Goal: Download file/media

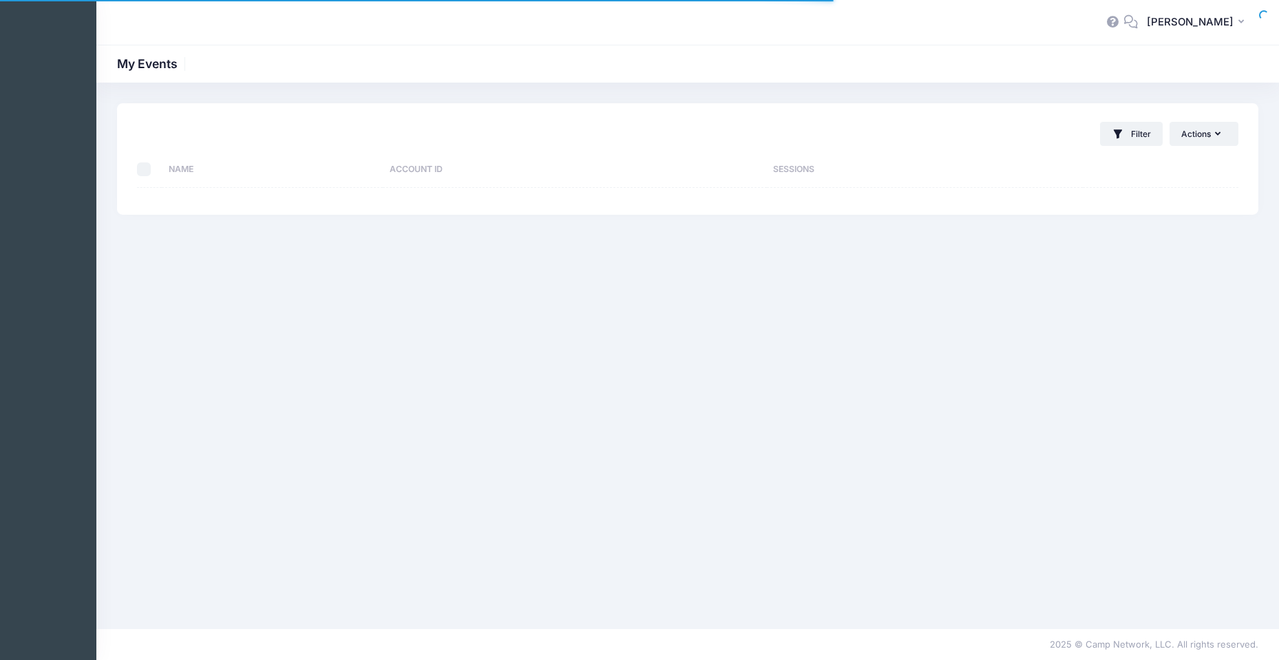
select select "10"
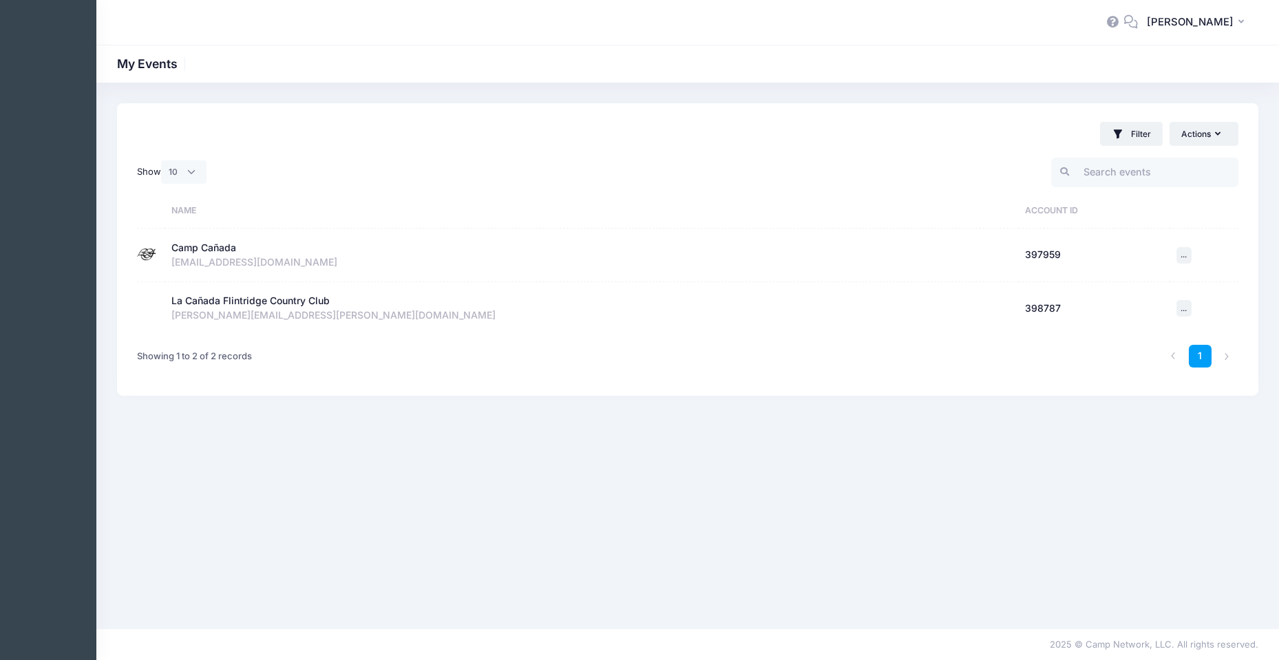
click at [401, 230] on td "Camp Cañada Inactive Account Id: 397959 [EMAIL_ADDRESS][DOMAIN_NAME]" at bounding box center [592, 256] width 854 height 54
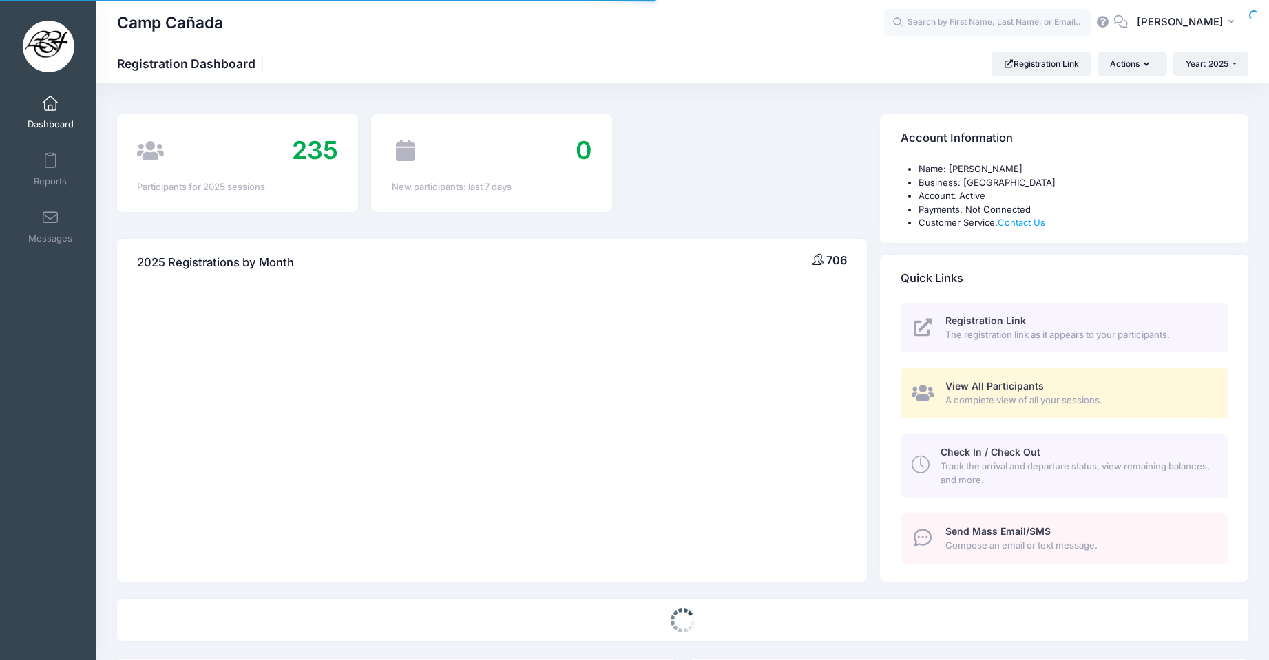
select select
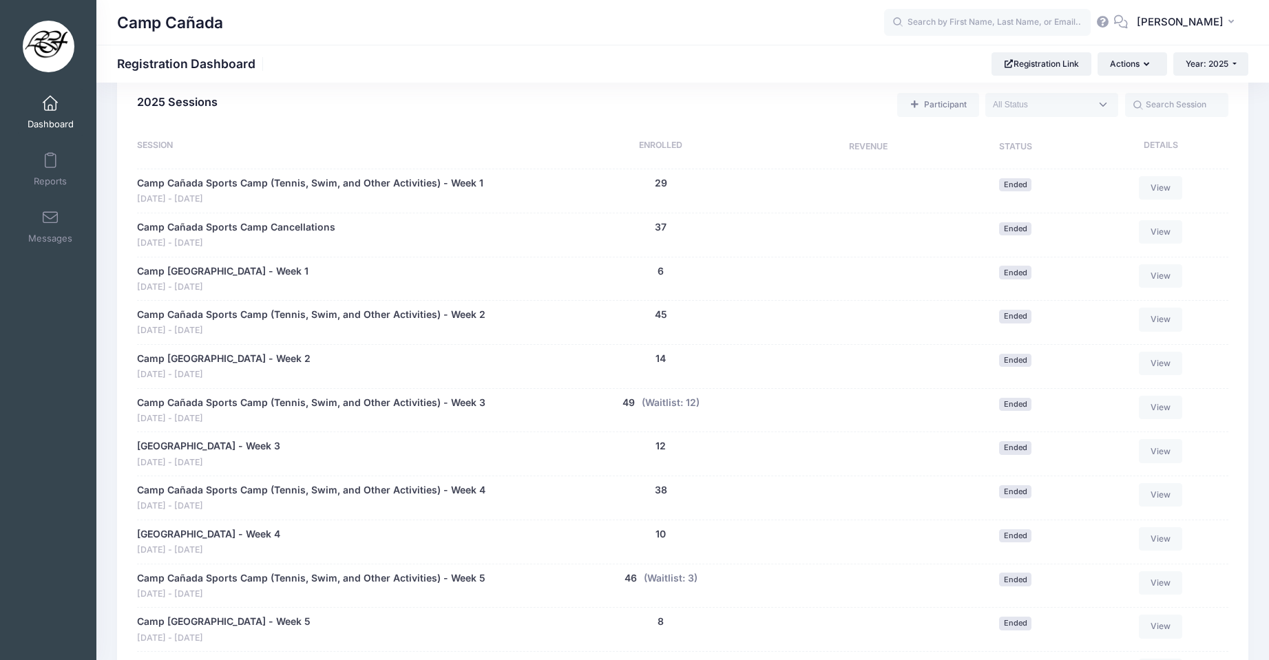
scroll to position [551, 0]
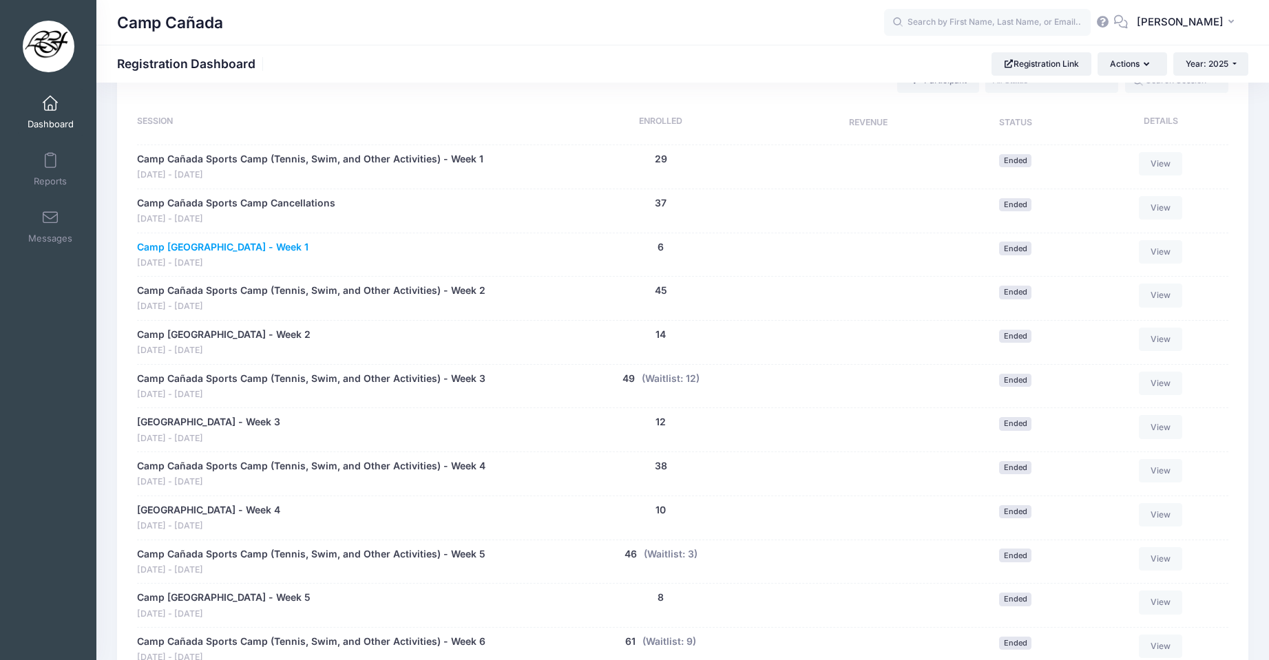
click at [262, 248] on link "Camp Cañada Golf Camp - Week 1" at bounding box center [222, 247] width 171 height 14
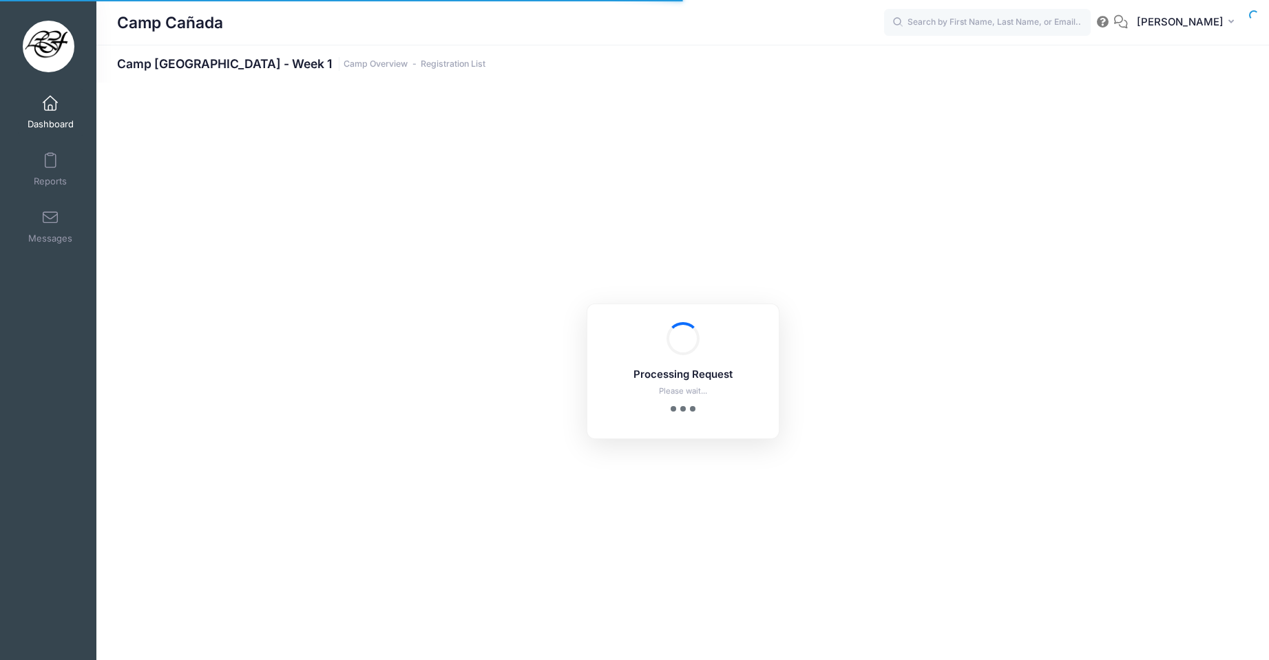
select select "10"
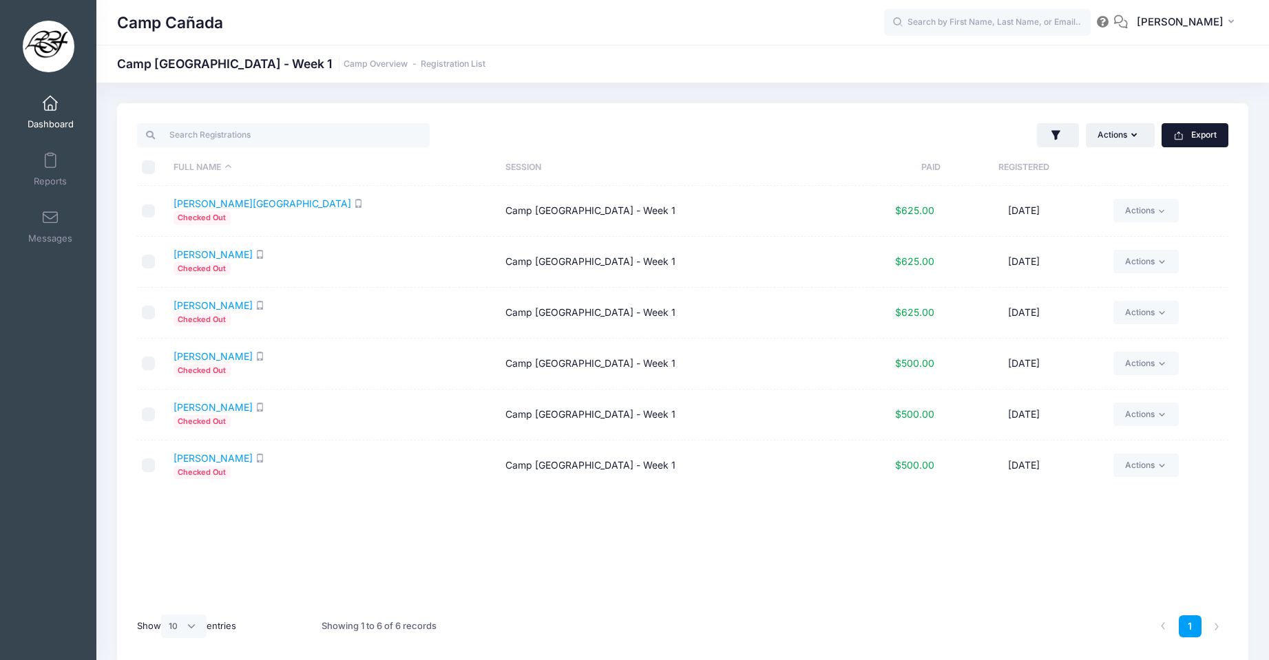
click at [1220, 140] on button "Export" at bounding box center [1194, 134] width 67 height 23
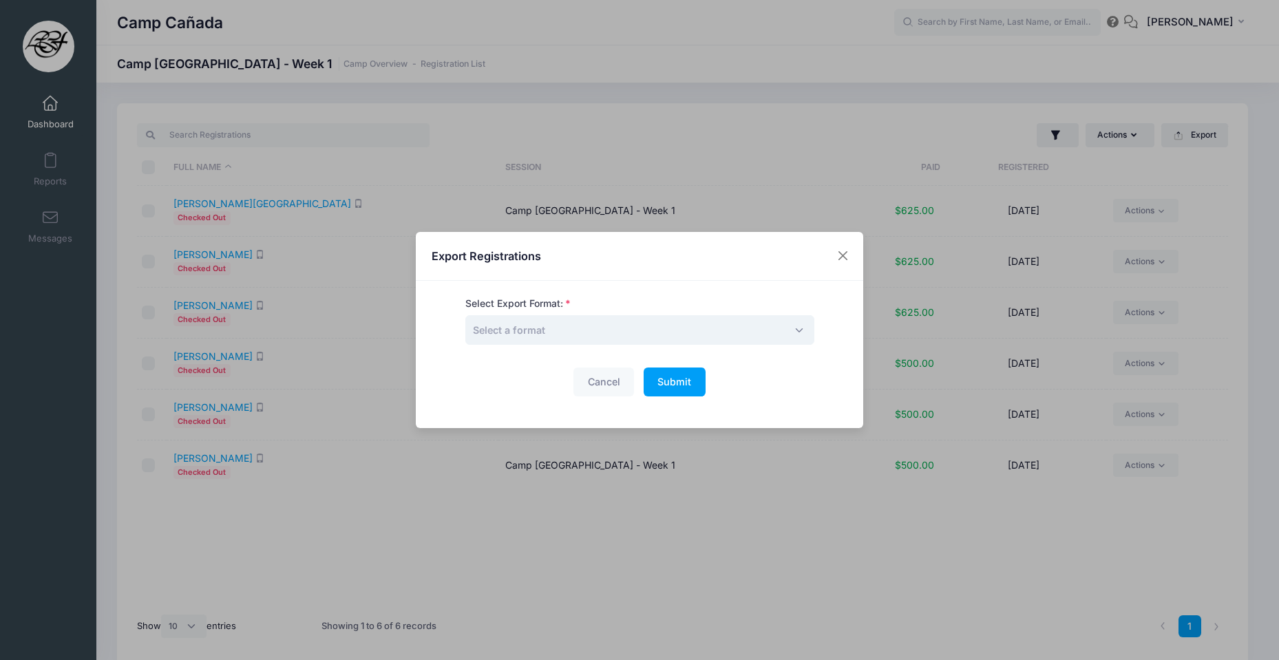
click at [772, 327] on span "Select a format" at bounding box center [639, 330] width 349 height 30
click at [851, 253] on button "Close" at bounding box center [843, 256] width 25 height 25
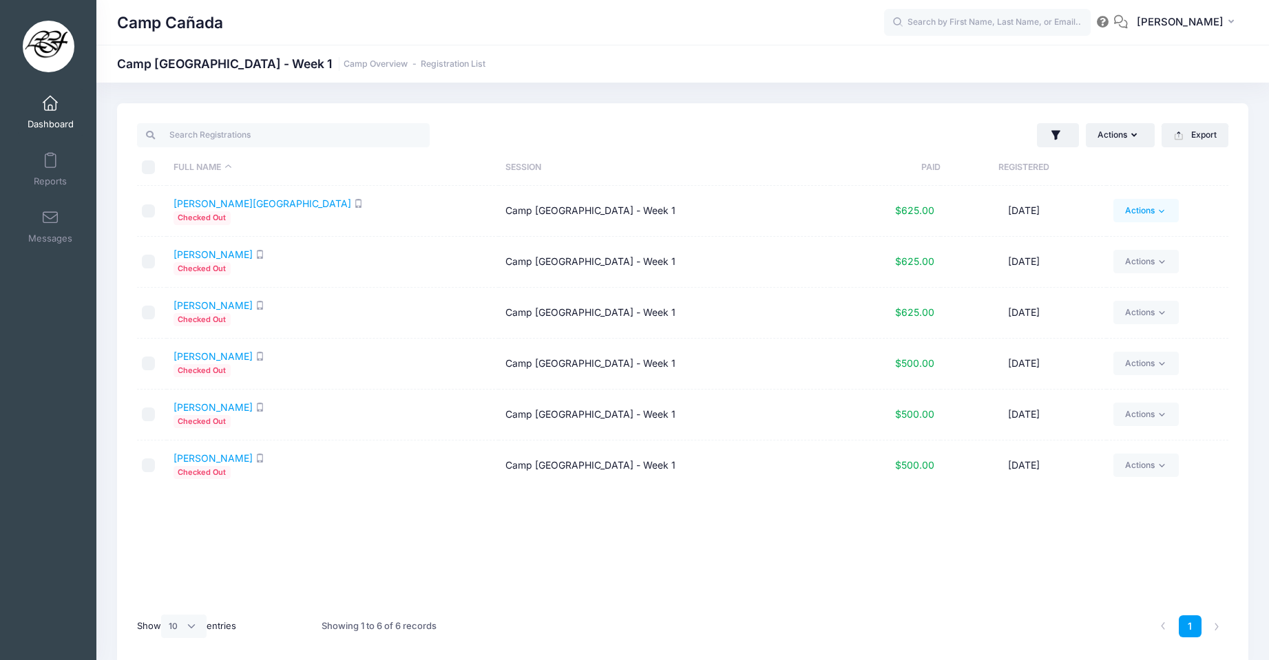
click at [1153, 200] on link "Actions" at bounding box center [1145, 210] width 65 height 23
click at [1059, 240] on link "Email" at bounding box center [1093, 244] width 159 height 26
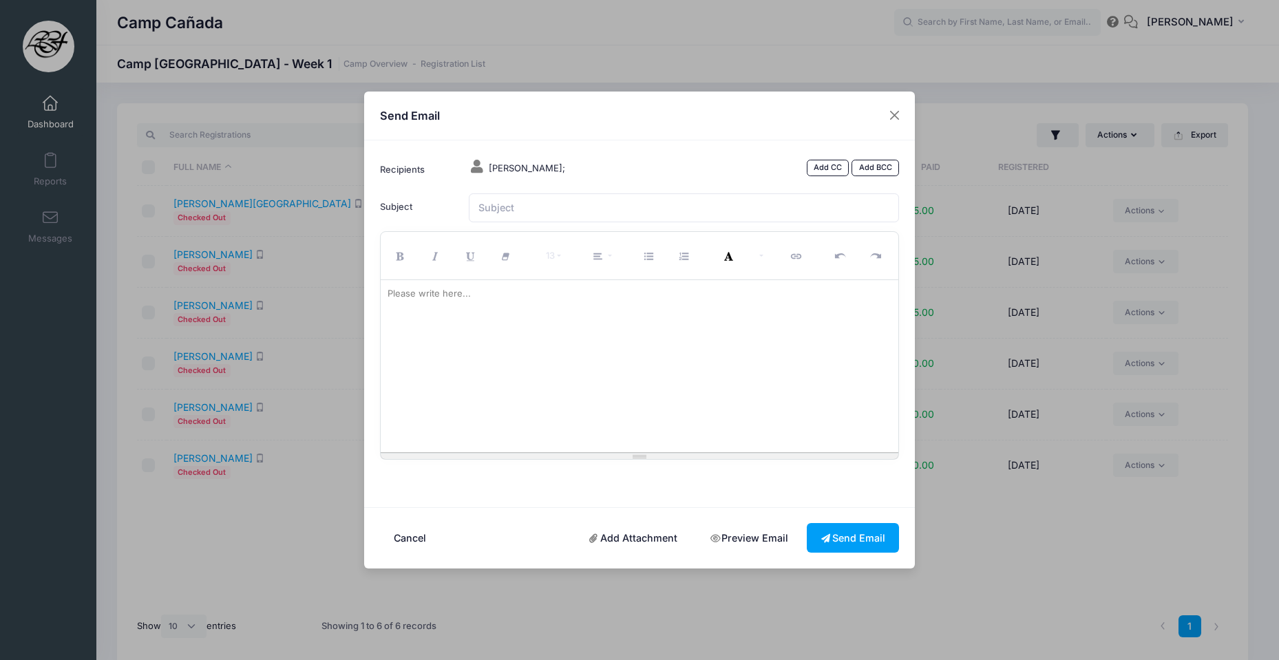
click at [518, 172] on span "Eben Chang;" at bounding box center [527, 167] width 76 height 11
click at [545, 164] on div "Eben Chang;" at bounding box center [610, 168] width 296 height 17
click at [536, 168] on span "Eben Chang;" at bounding box center [527, 167] width 76 height 11
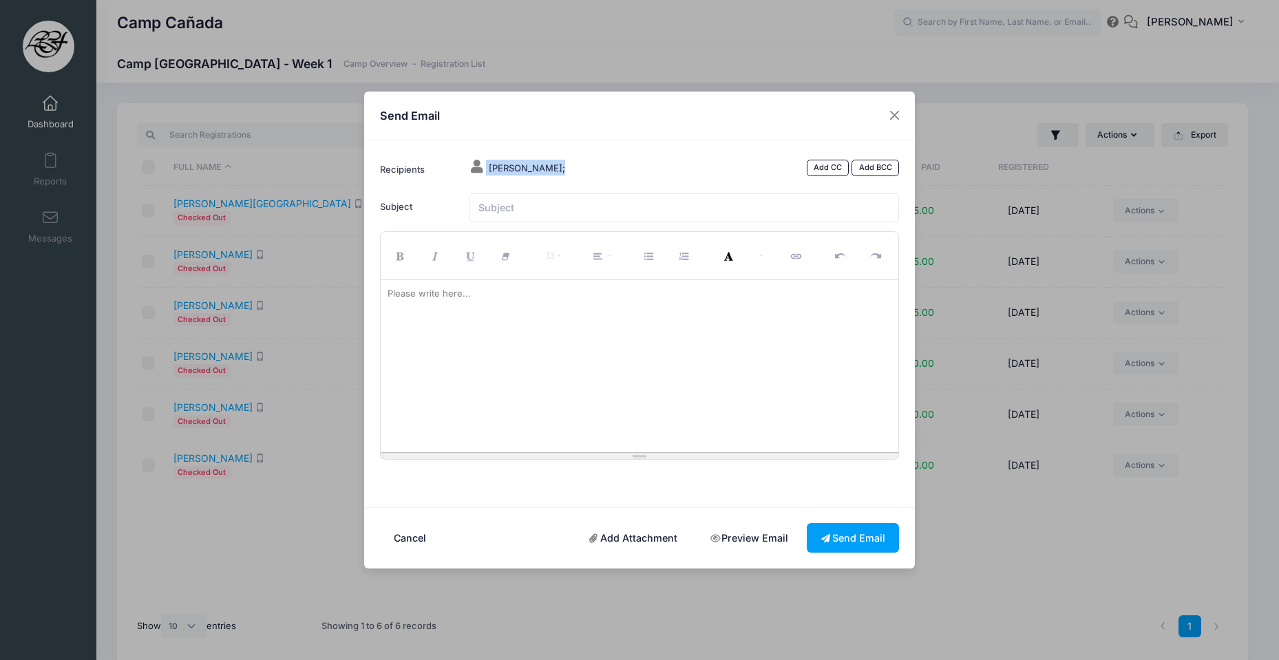
click at [536, 168] on span "Eben Chang;" at bounding box center [527, 167] width 76 height 11
click at [741, 535] on link "Preview Email" at bounding box center [749, 538] width 106 height 30
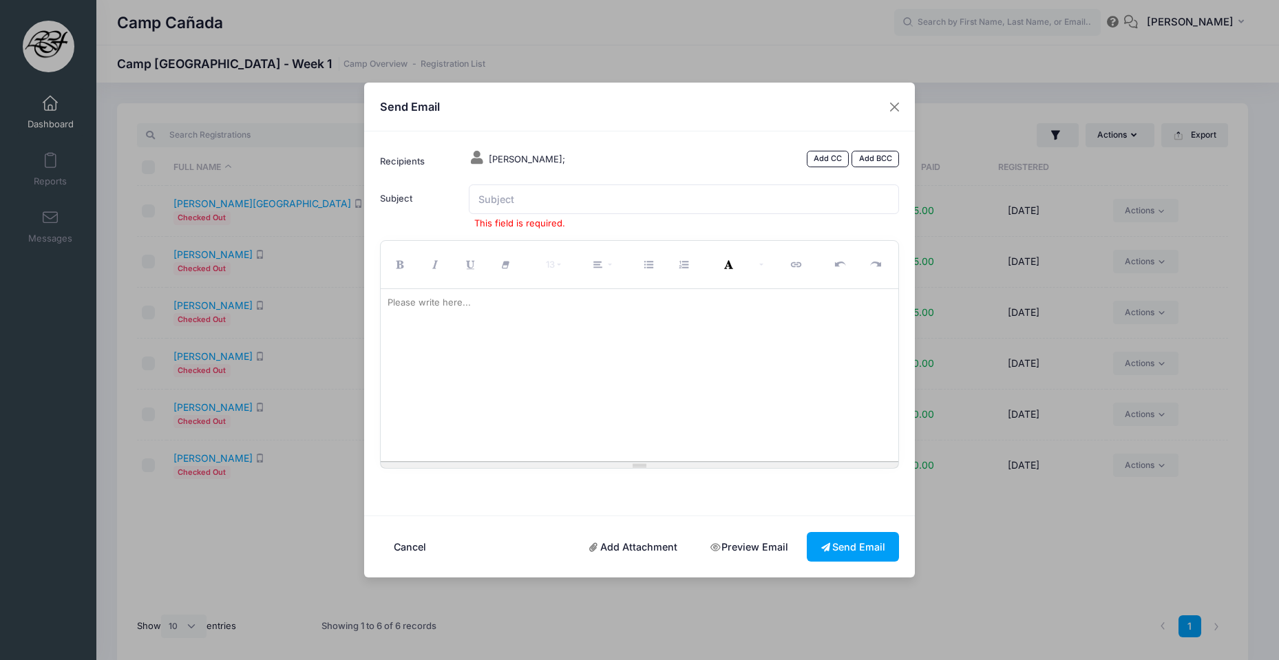
drag, startPoint x: 417, startPoint y: 549, endPoint x: 448, endPoint y: 541, distance: 31.9
click at [417, 549] on button "Cancel" at bounding box center [410, 547] width 61 height 30
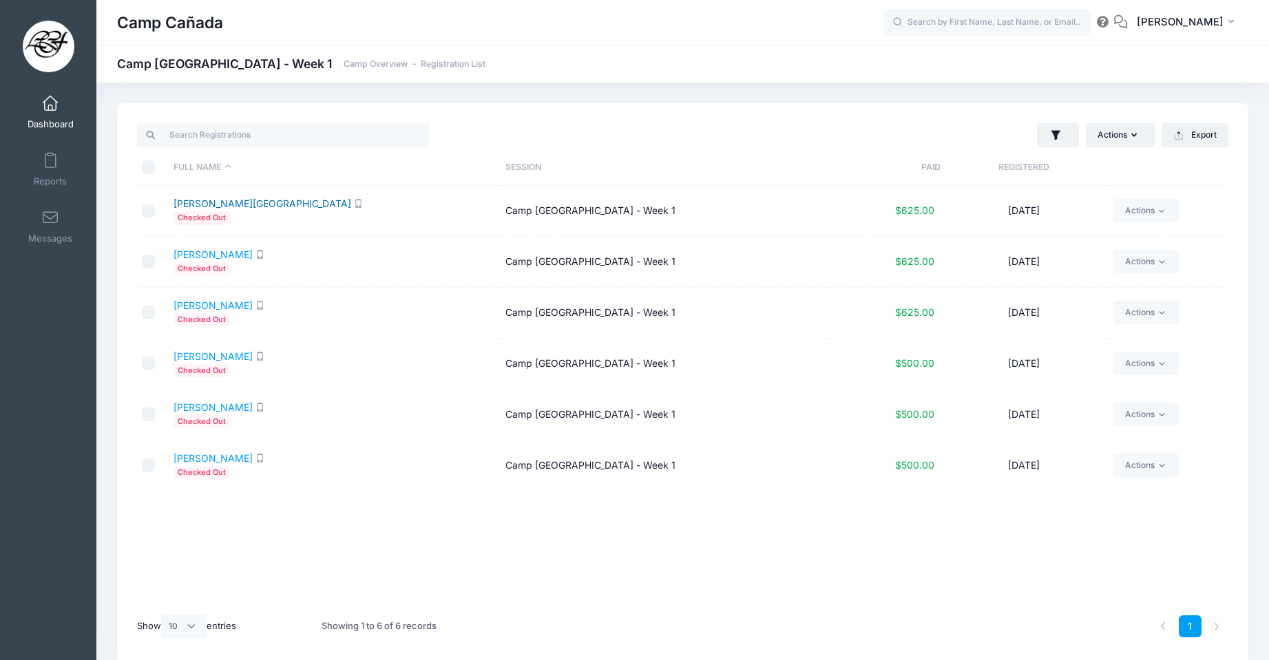
click at [210, 205] on link "Chang, Eben" at bounding box center [262, 204] width 178 height 12
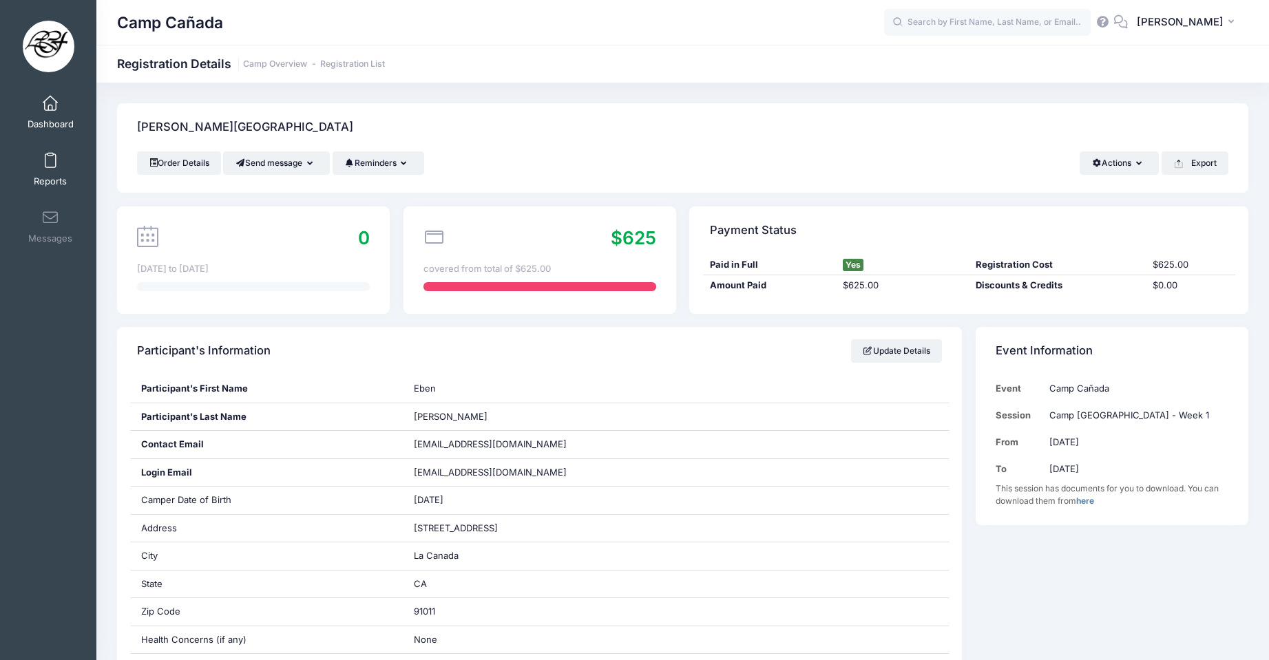
click at [52, 176] on span "Reports" at bounding box center [50, 182] width 33 height 12
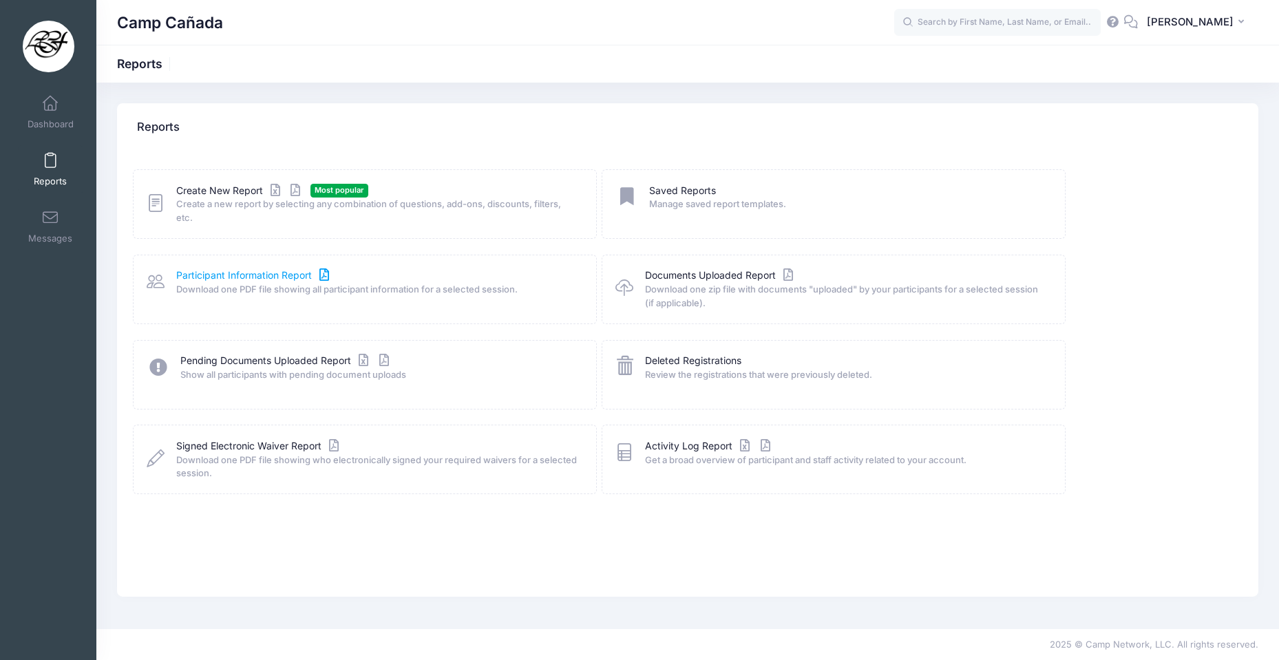
click at [290, 275] on link "Participant Information Report" at bounding box center [254, 275] width 156 height 14
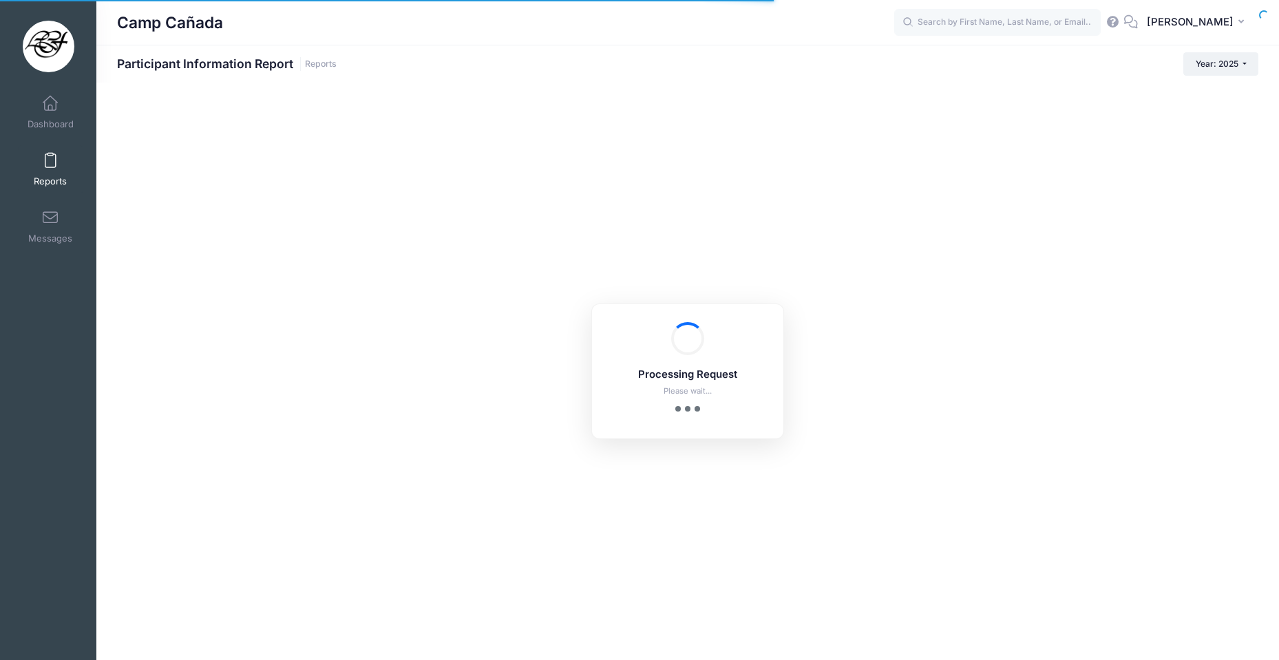
checkbox input "true"
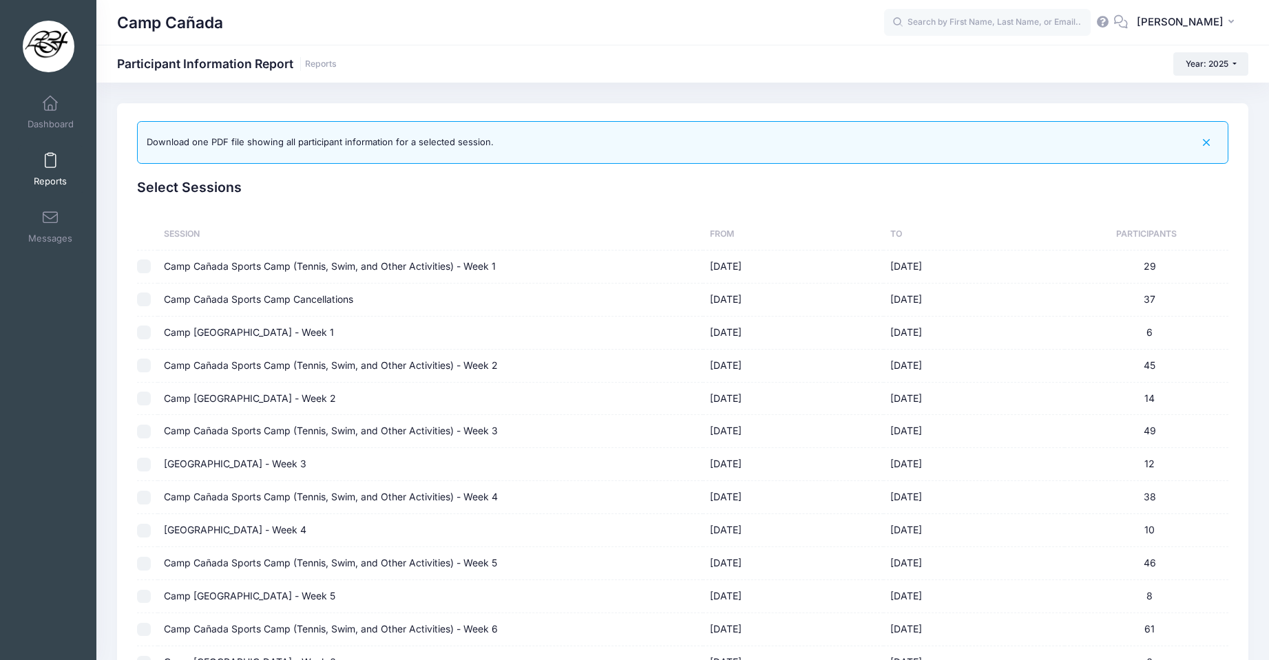
click at [145, 331] on input "checkbox" at bounding box center [144, 333] width 14 height 14
checkbox input "true"
click at [142, 397] on input "checkbox" at bounding box center [144, 399] width 14 height 14
checkbox input "true"
click at [145, 331] on input "checkbox" at bounding box center [144, 333] width 14 height 14
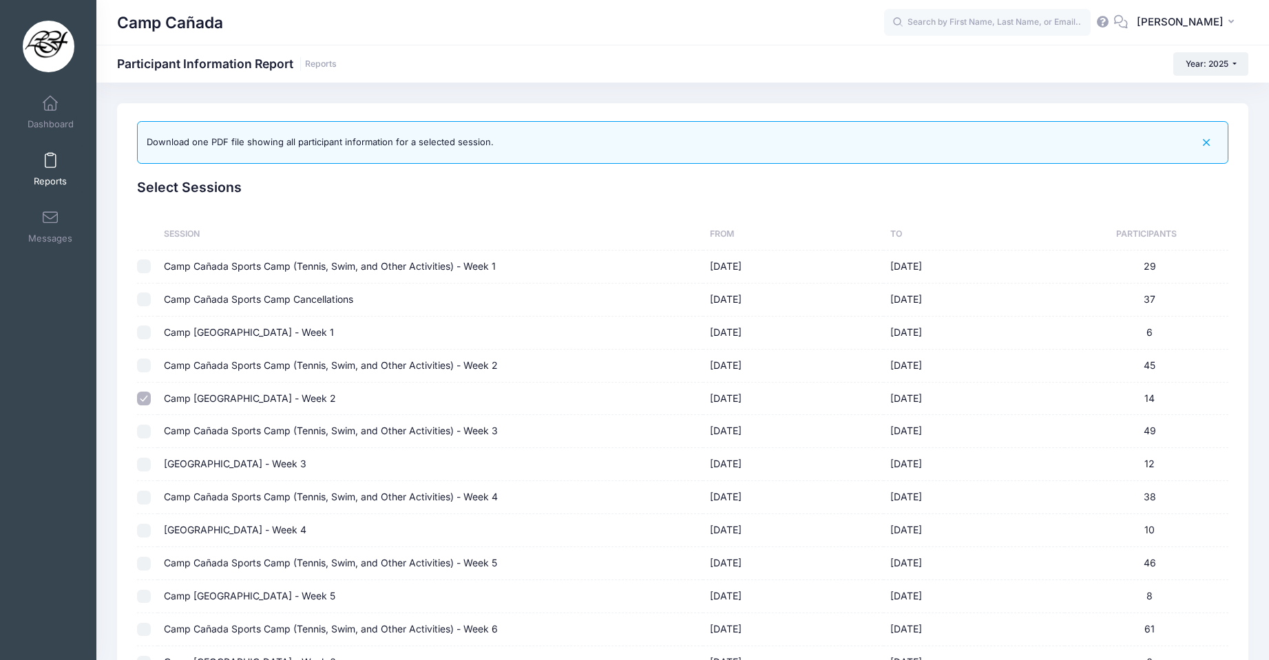
checkbox input "true"
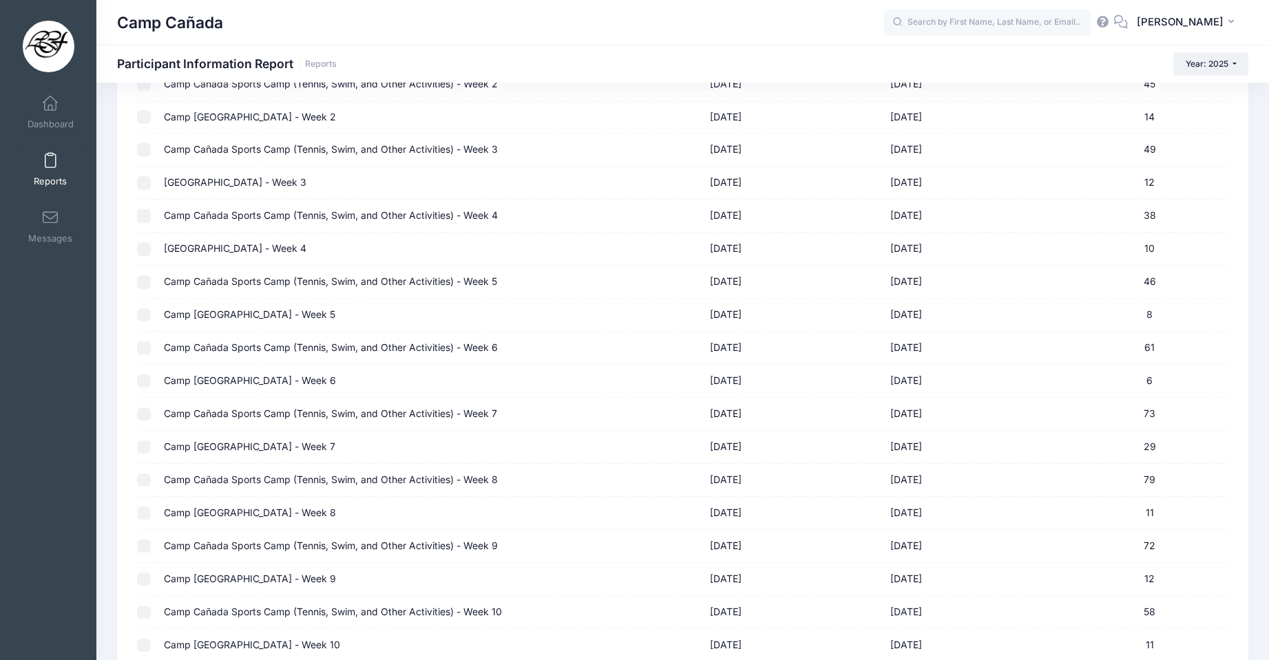
scroll to position [422, 0]
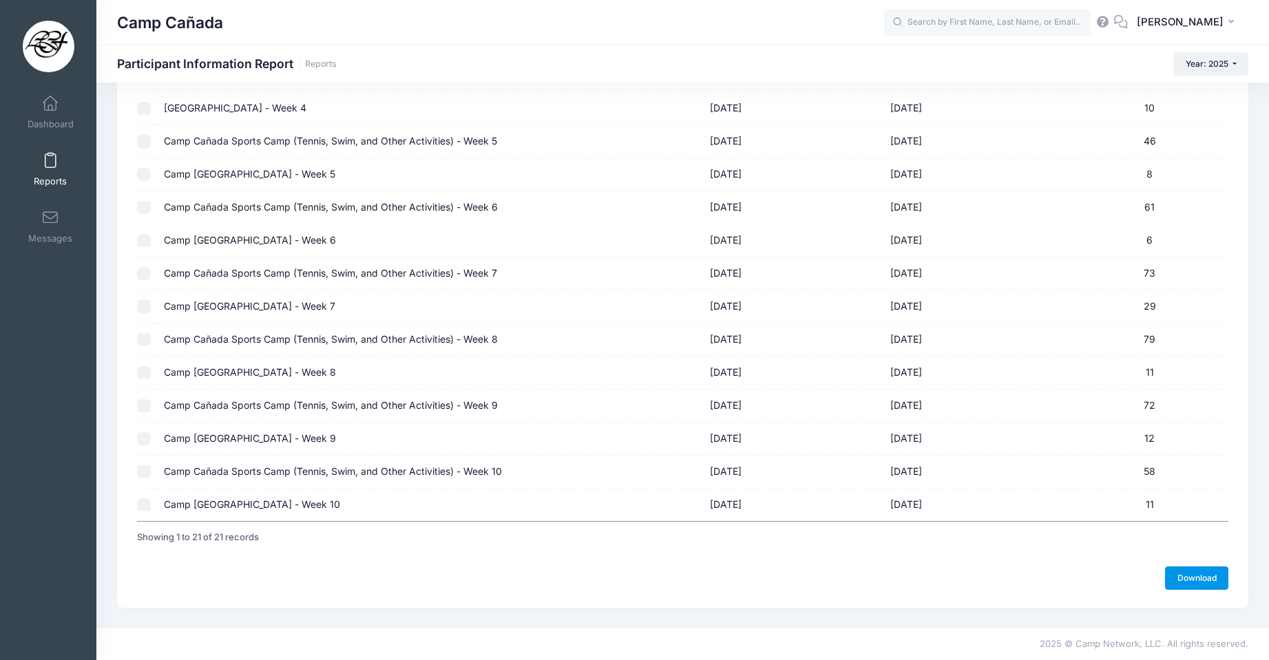
click at [1176, 575] on link "Download" at bounding box center [1196, 578] width 63 height 23
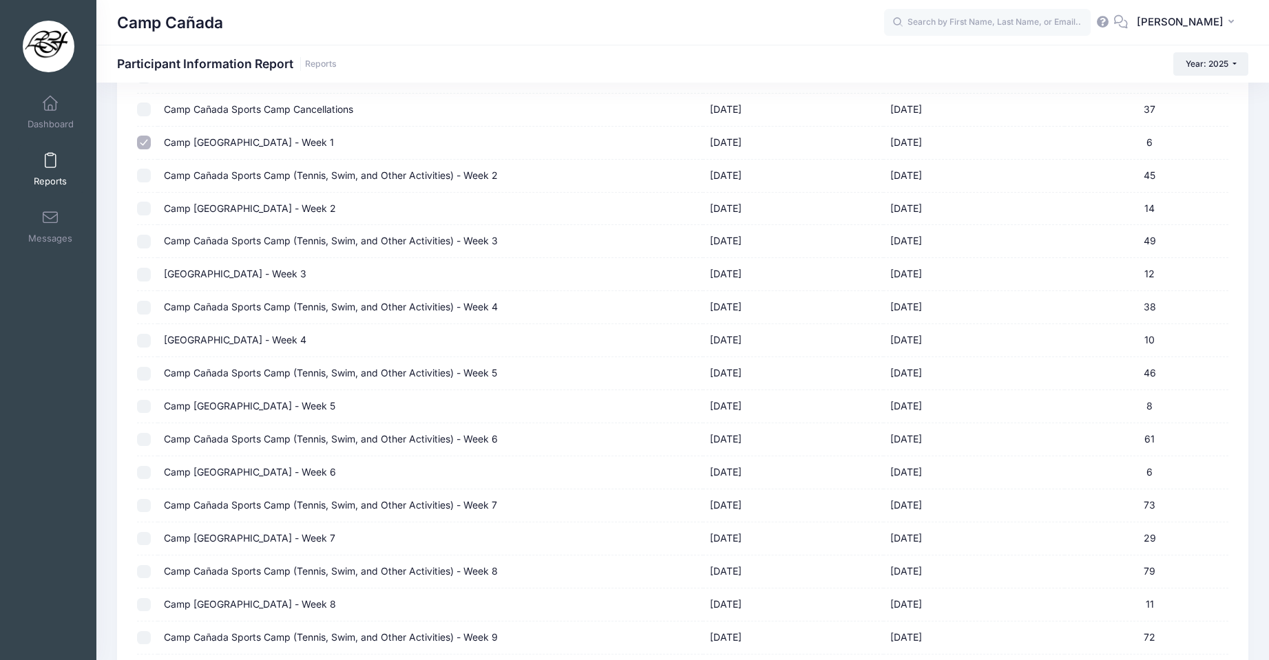
scroll to position [147, 0]
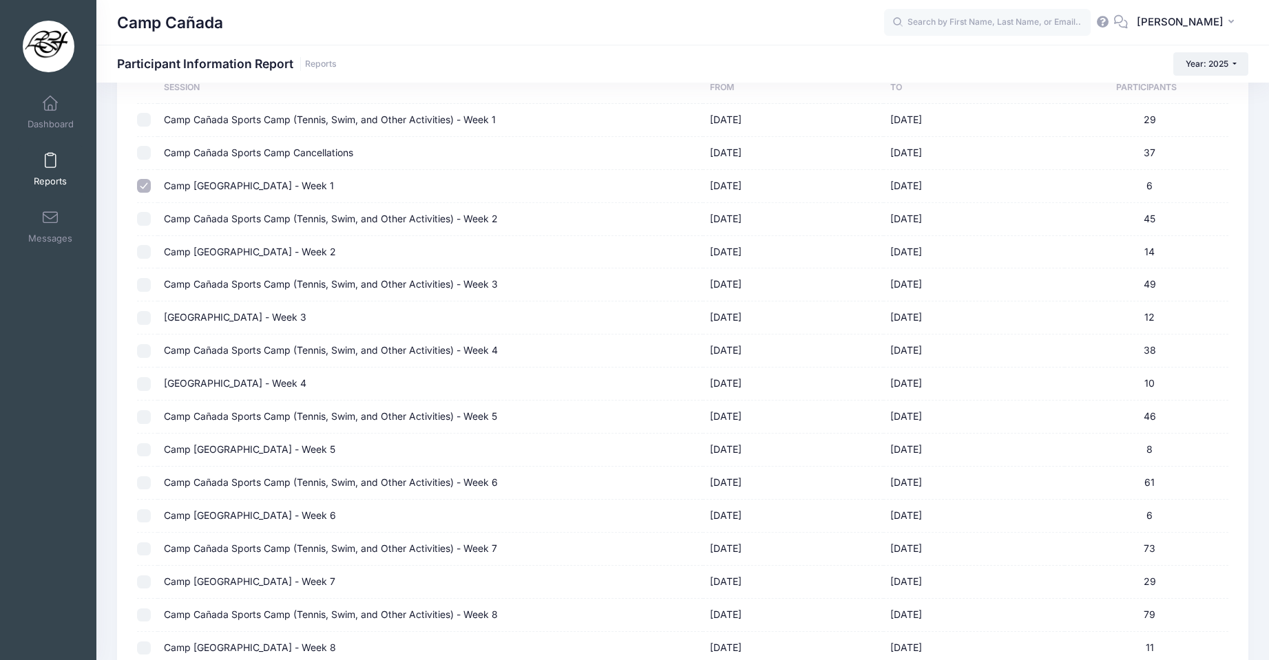
drag, startPoint x: 149, startPoint y: 250, endPoint x: 143, endPoint y: 257, distance: 9.4
click at [149, 251] on input "checkbox" at bounding box center [144, 252] width 14 height 14
checkbox input "true"
checkbox input "false"
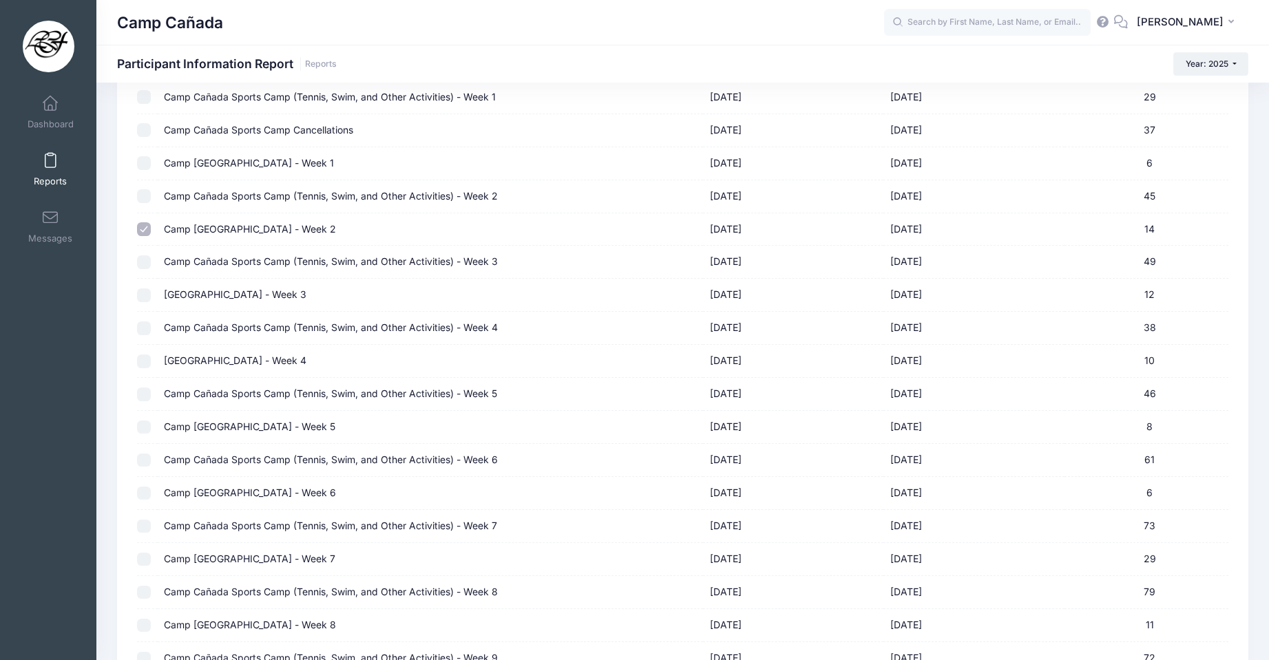
scroll to position [422, 0]
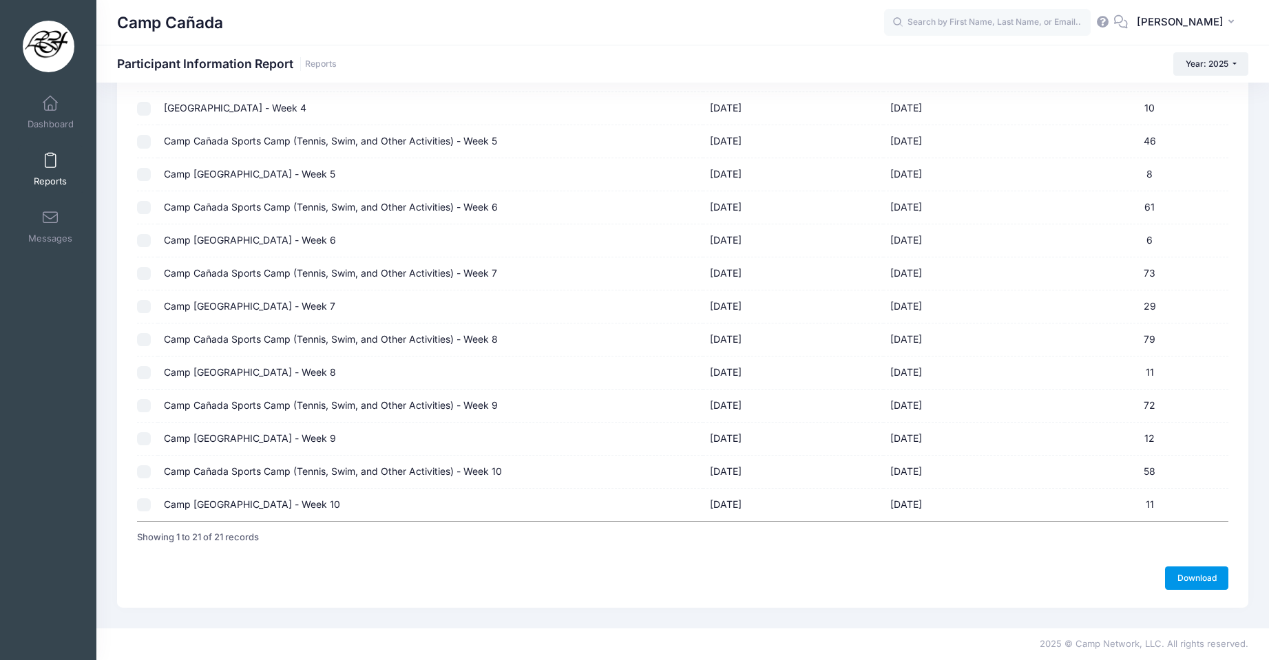
click at [1179, 578] on link "Download" at bounding box center [1196, 578] width 63 height 23
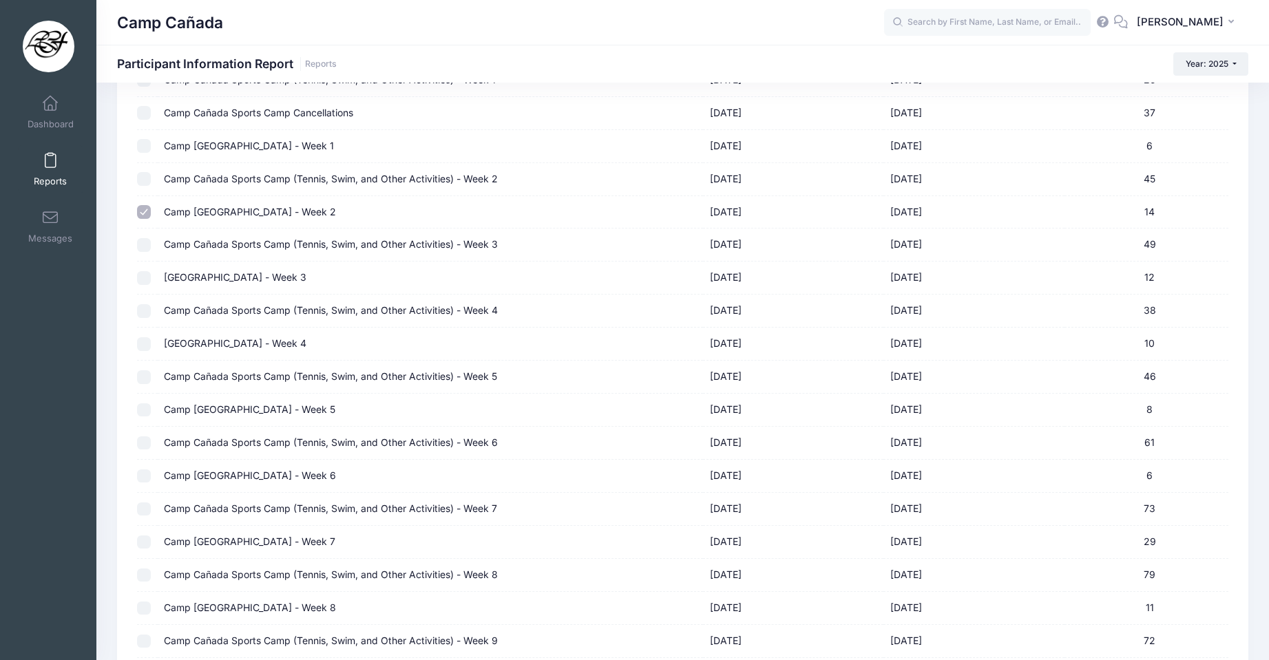
scroll to position [147, 0]
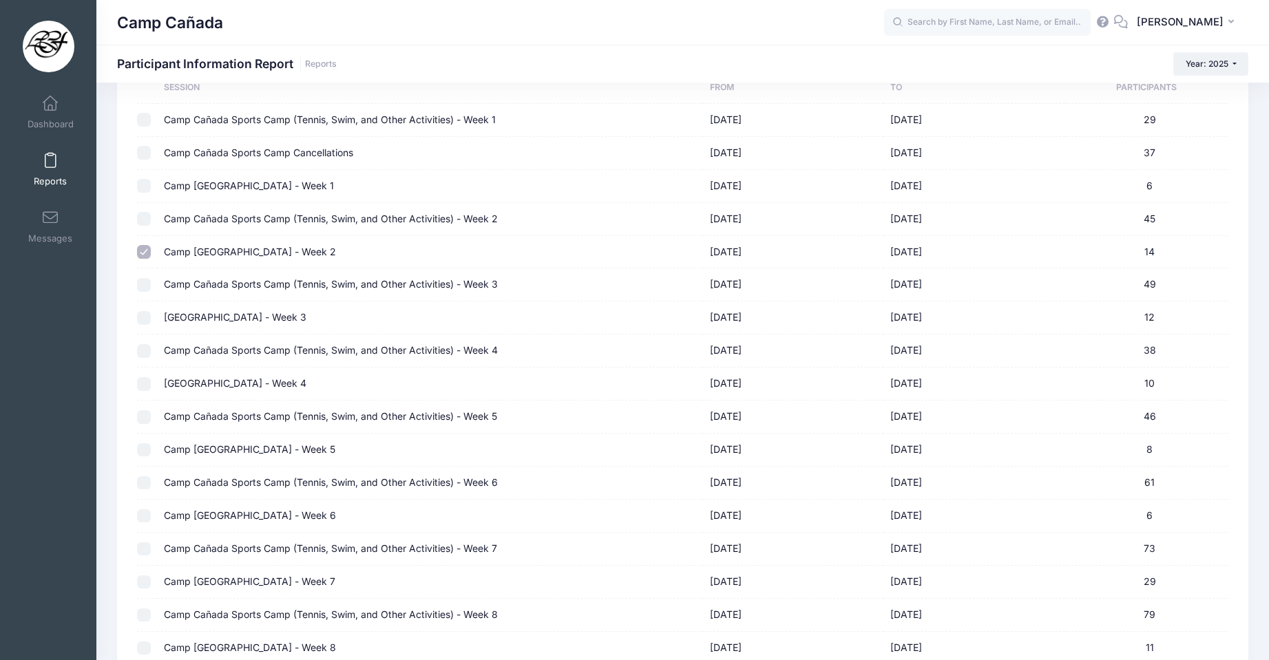
click at [149, 317] on input "checkbox" at bounding box center [144, 318] width 14 height 14
checkbox input "true"
checkbox input "false"
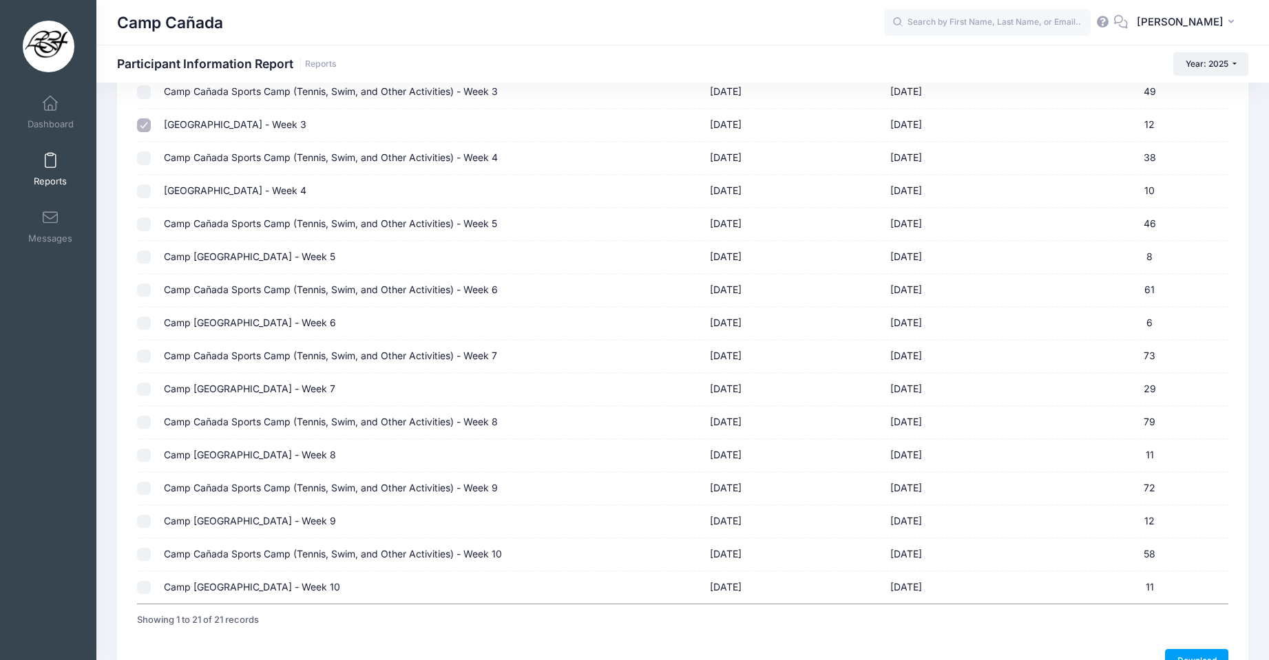
scroll to position [422, 0]
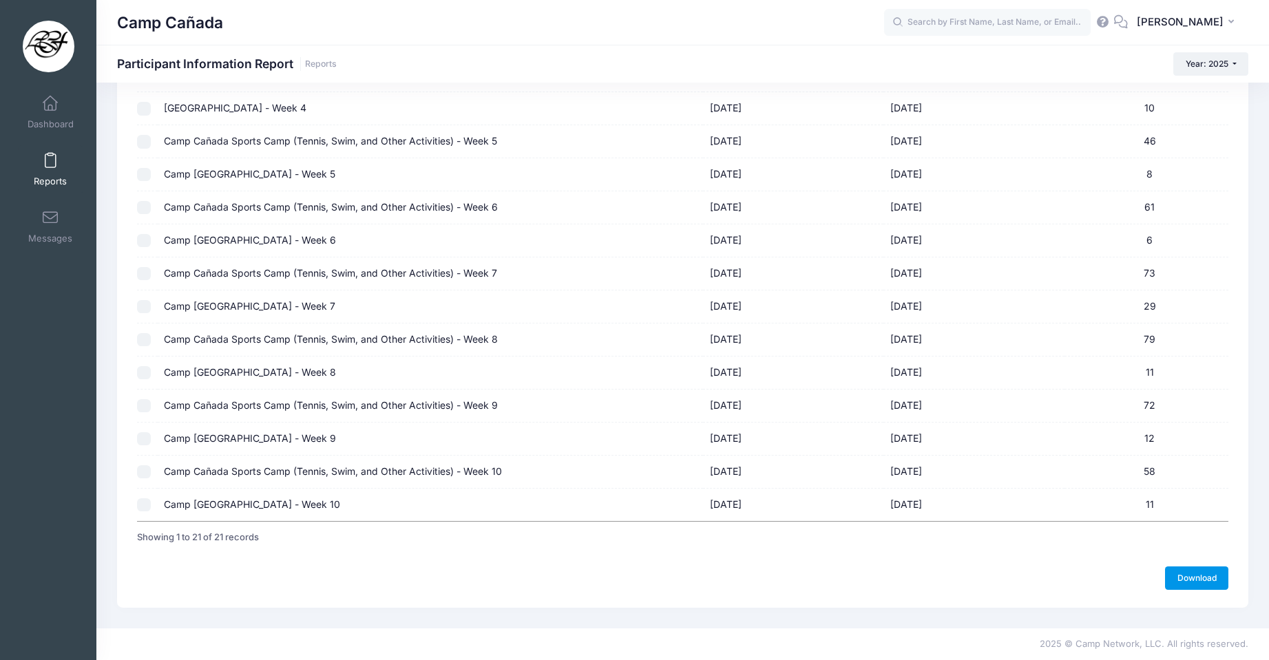
click at [1185, 584] on link "Download" at bounding box center [1196, 578] width 63 height 23
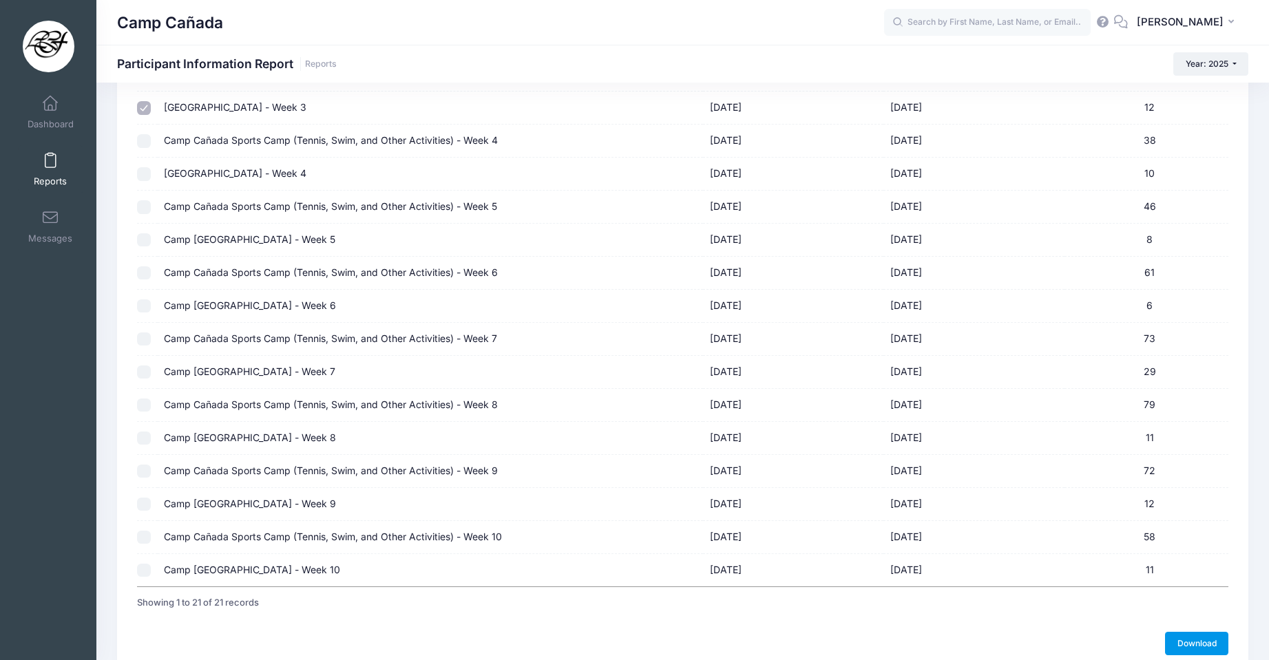
scroll to position [215, 0]
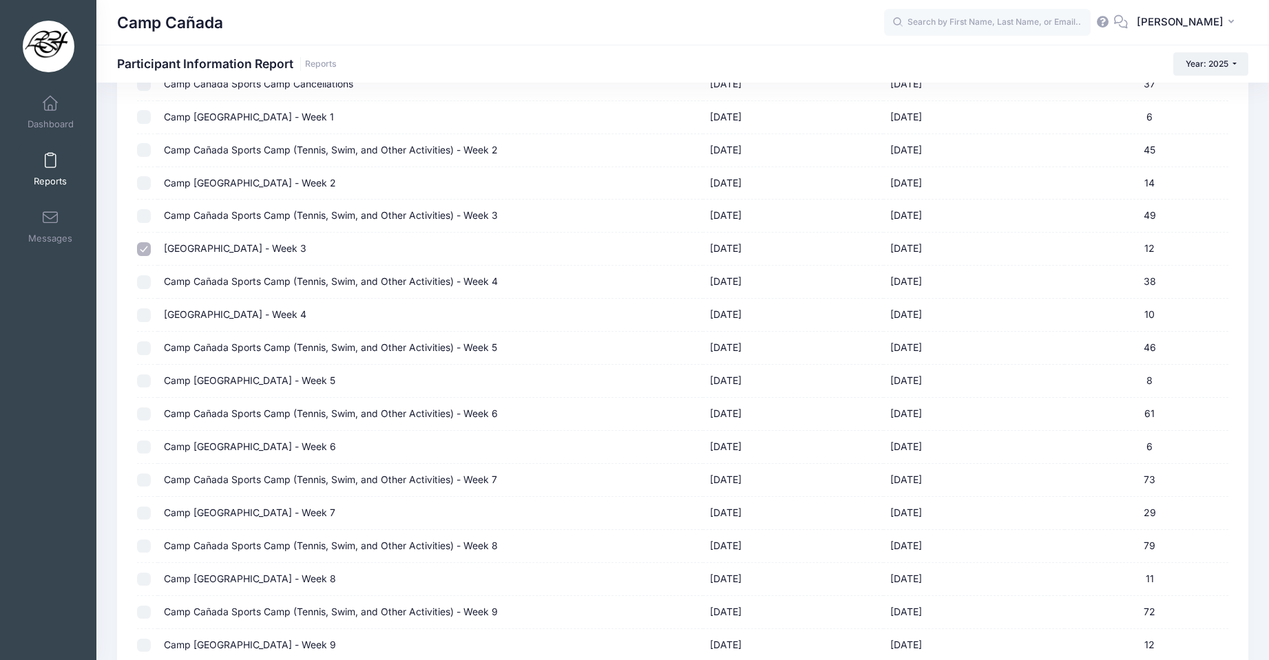
click at [142, 319] on input "checkbox" at bounding box center [144, 315] width 14 height 14
checkbox input "true"
checkbox input "false"
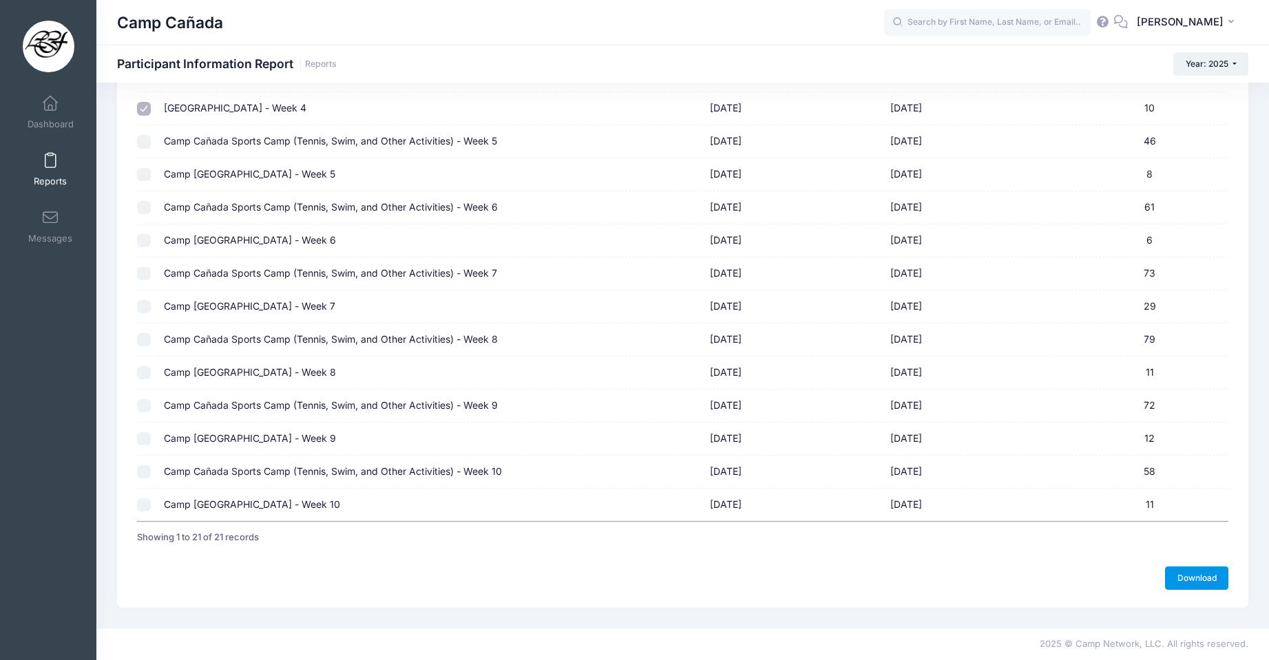
click at [1179, 581] on link "Download" at bounding box center [1196, 578] width 63 height 23
click at [139, 174] on input "checkbox" at bounding box center [144, 175] width 14 height 14
checkbox input "true"
checkbox input "false"
drag, startPoint x: 1202, startPoint y: 580, endPoint x: 1186, endPoint y: 564, distance: 22.4
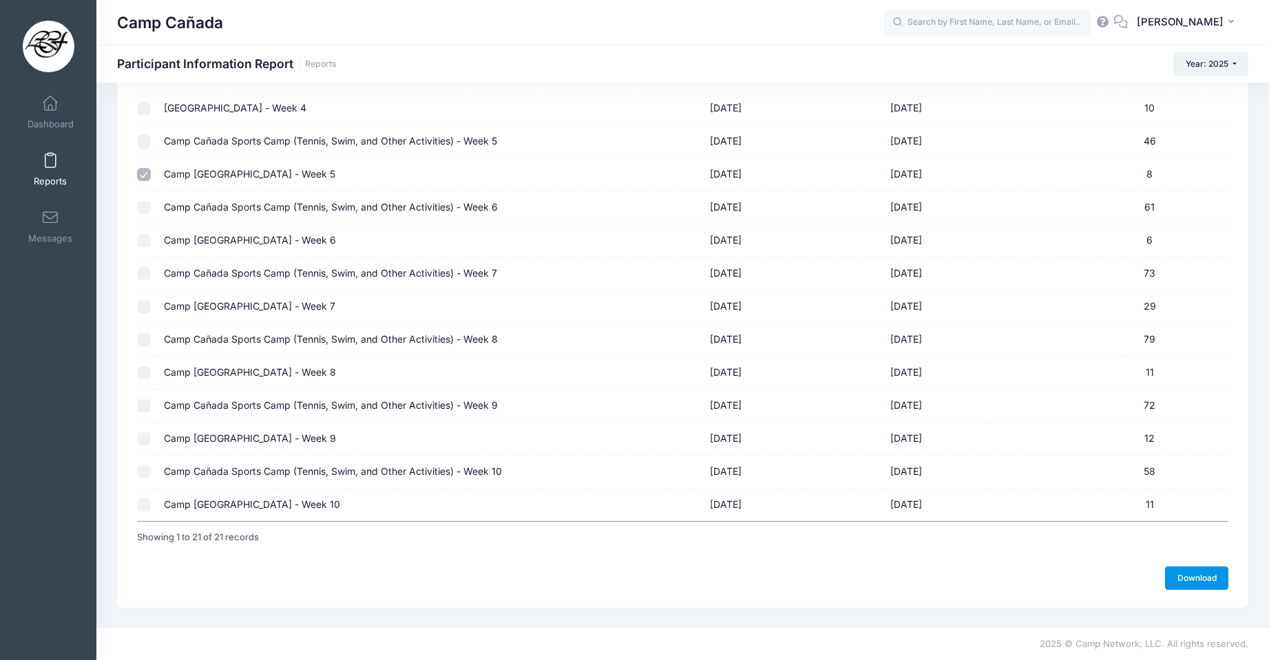
click at [1202, 579] on link "Download" at bounding box center [1196, 578] width 63 height 23
click at [138, 173] on input "checkbox" at bounding box center [144, 175] width 14 height 14
click at [143, 171] on input "checkbox" at bounding box center [144, 175] width 14 height 14
checkbox input "true"
click at [1200, 571] on link "Download" at bounding box center [1196, 578] width 63 height 23
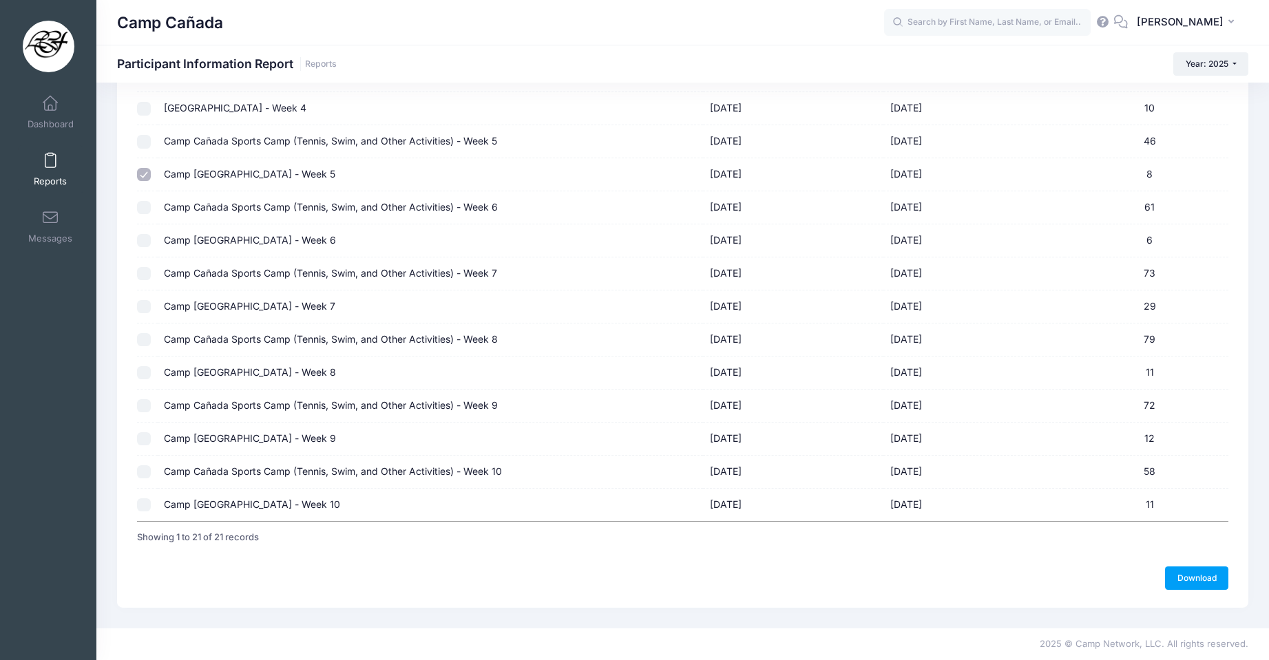
click at [142, 239] on input "checkbox" at bounding box center [144, 241] width 14 height 14
checkbox input "true"
checkbox input "false"
click at [1196, 573] on link "Download" at bounding box center [1196, 578] width 63 height 23
drag, startPoint x: 147, startPoint y: 310, endPoint x: 171, endPoint y: 307, distance: 24.9
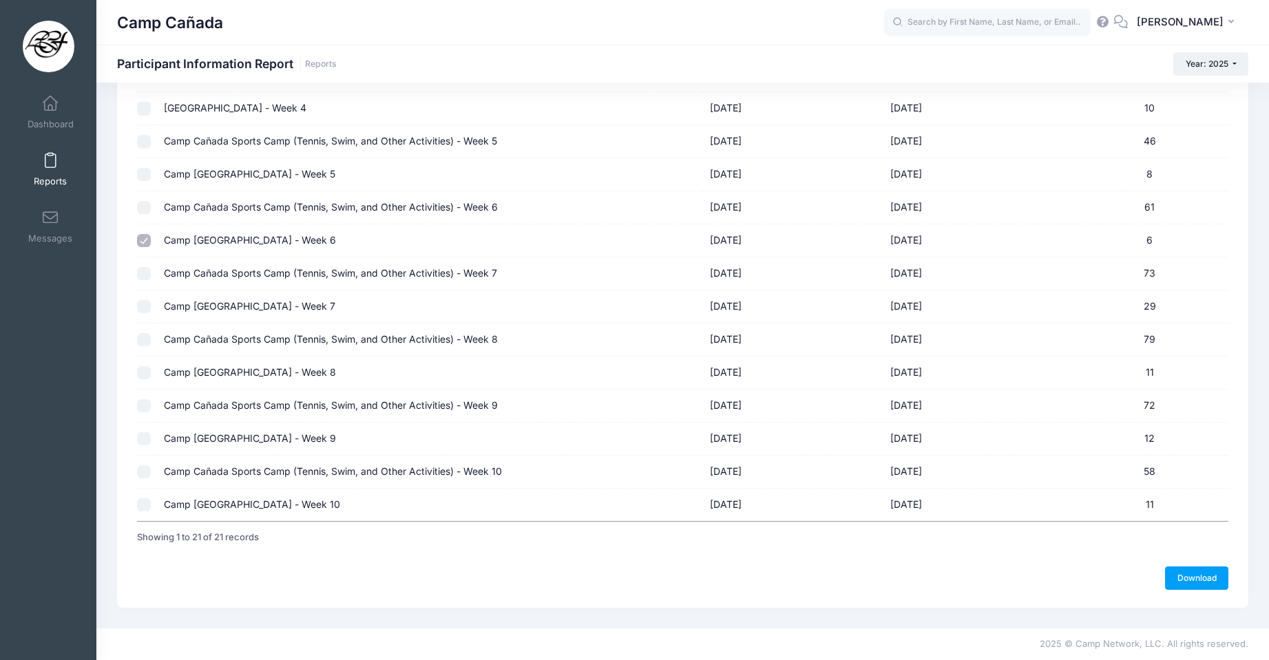
click at [147, 310] on input "checkbox" at bounding box center [144, 307] width 14 height 14
checkbox input "true"
checkbox input "false"
click at [1211, 573] on link "Download" at bounding box center [1196, 578] width 63 height 23
click at [138, 374] on input "checkbox" at bounding box center [144, 373] width 14 height 14
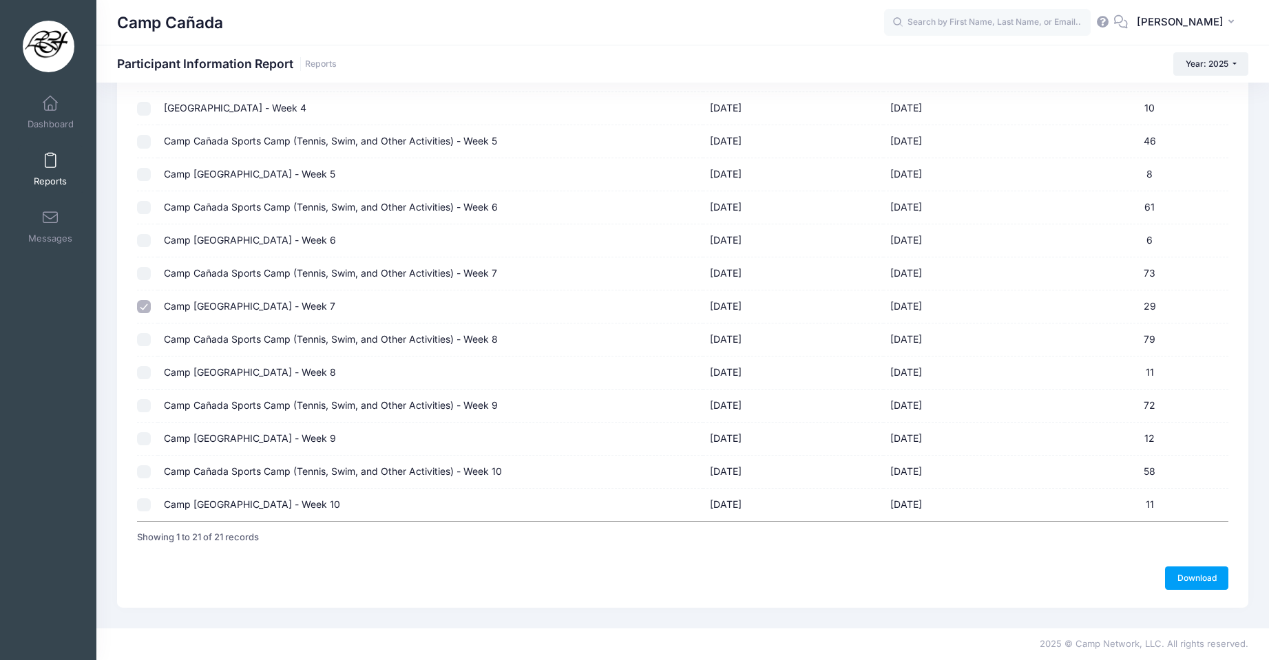
checkbox input "true"
checkbox input "false"
click at [1185, 574] on link "Download" at bounding box center [1196, 578] width 63 height 23
drag, startPoint x: 140, startPoint y: 434, endPoint x: 127, endPoint y: 427, distance: 14.8
click at [140, 434] on input "checkbox" at bounding box center [144, 439] width 14 height 14
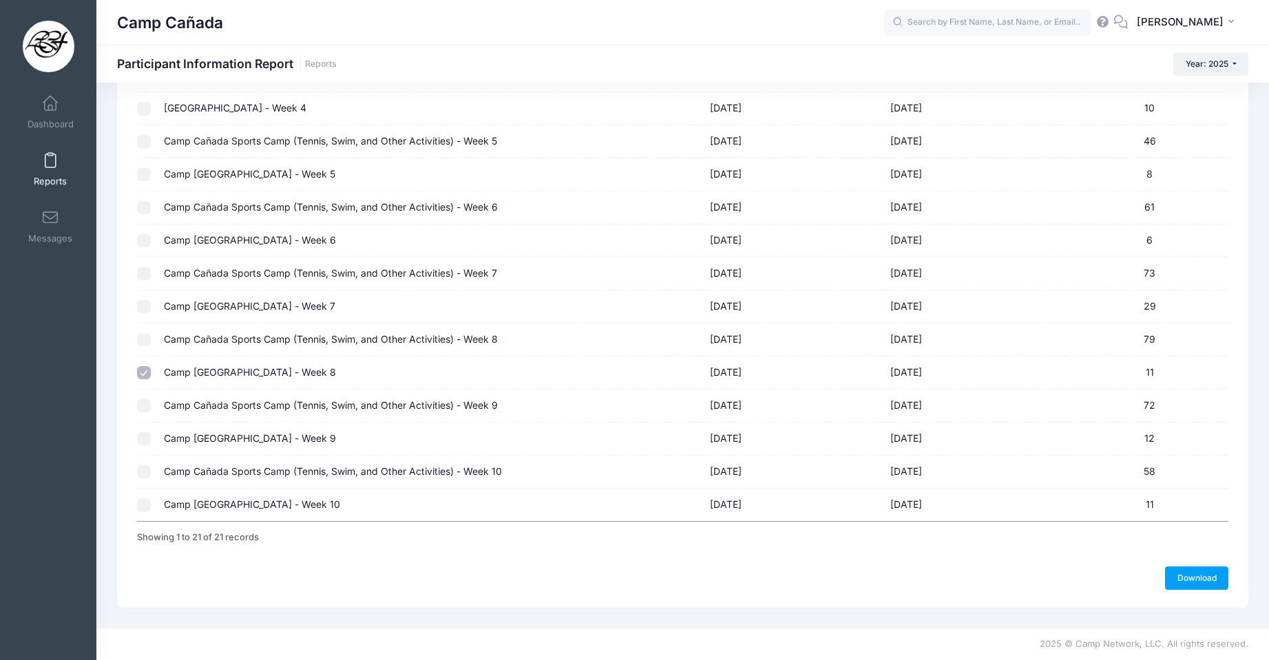
checkbox input "true"
checkbox input "false"
click at [1197, 575] on link "Download" at bounding box center [1196, 578] width 63 height 23
drag, startPoint x: 144, startPoint y: 507, endPoint x: 150, endPoint y: 512, distance: 7.8
click at [144, 507] on input "checkbox" at bounding box center [144, 505] width 14 height 14
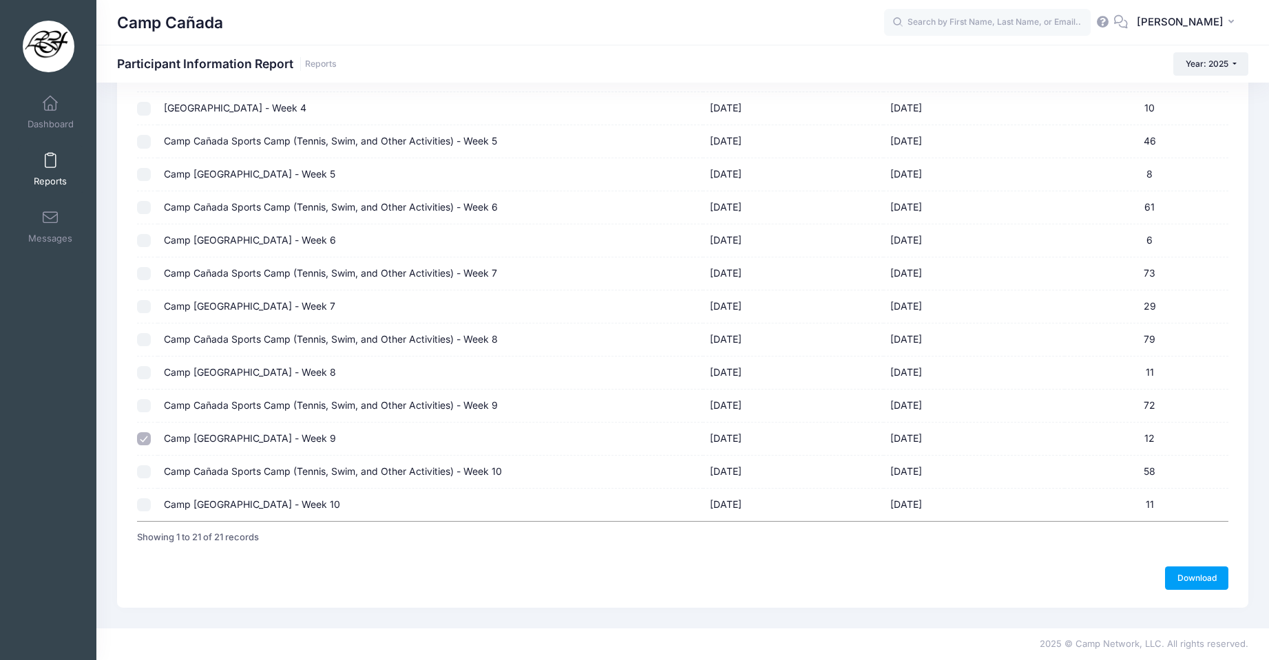
checkbox input "true"
checkbox input "false"
click at [1192, 578] on link "Download" at bounding box center [1196, 578] width 63 height 23
